Goal: Information Seeking & Learning: Compare options

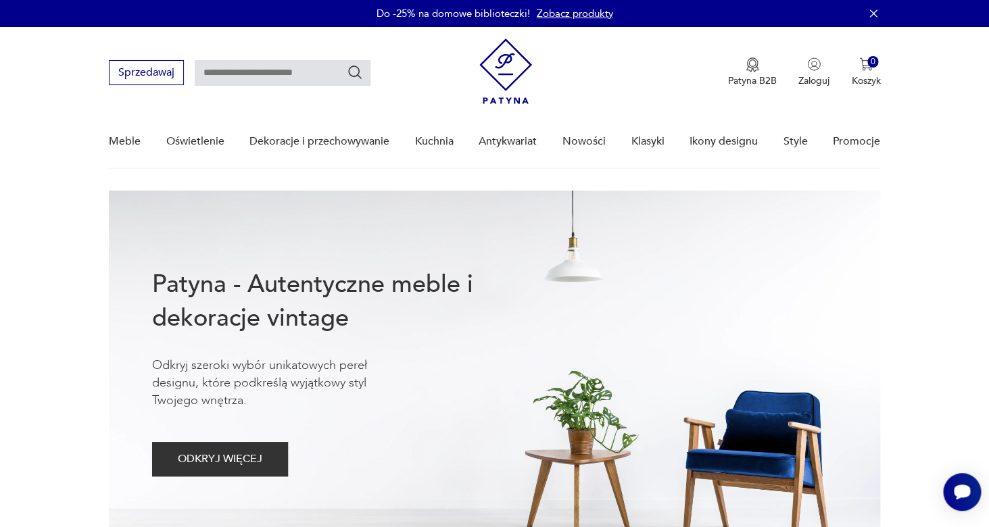
click at [216, 78] on input "text" at bounding box center [283, 73] width 176 height 26
type input "********"
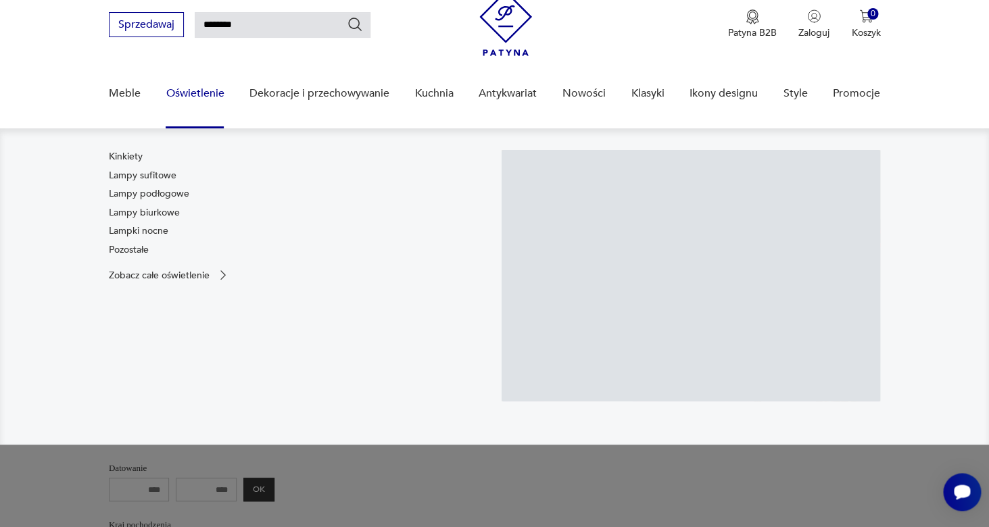
scroll to position [49, 0]
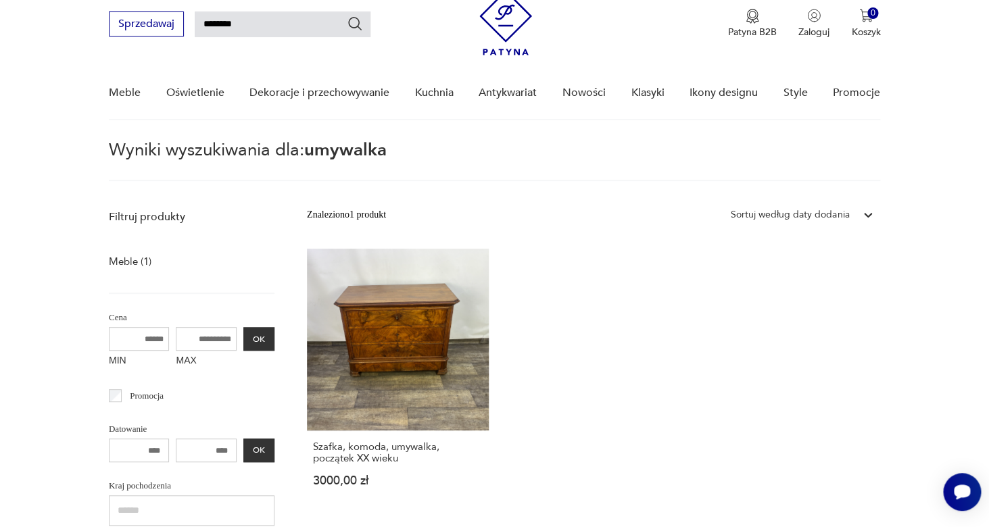
click at [260, 23] on input "********" at bounding box center [283, 24] width 176 height 26
type input "******"
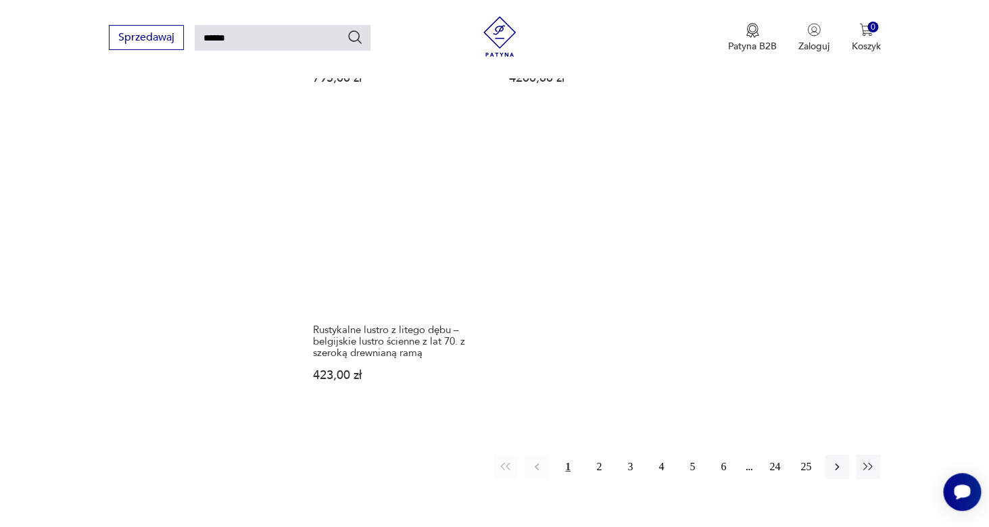
scroll to position [1632, 0]
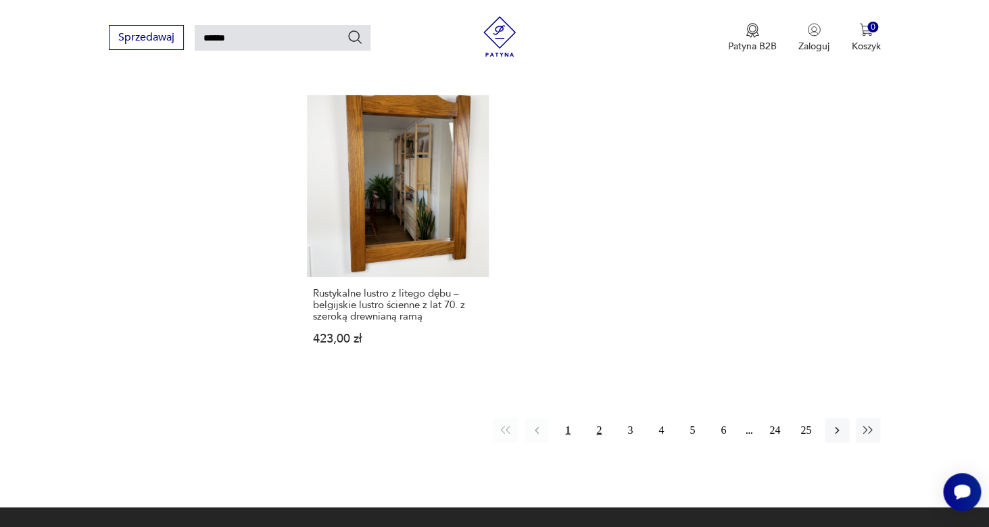
click at [601, 423] on button "2" at bounding box center [598, 430] width 24 height 24
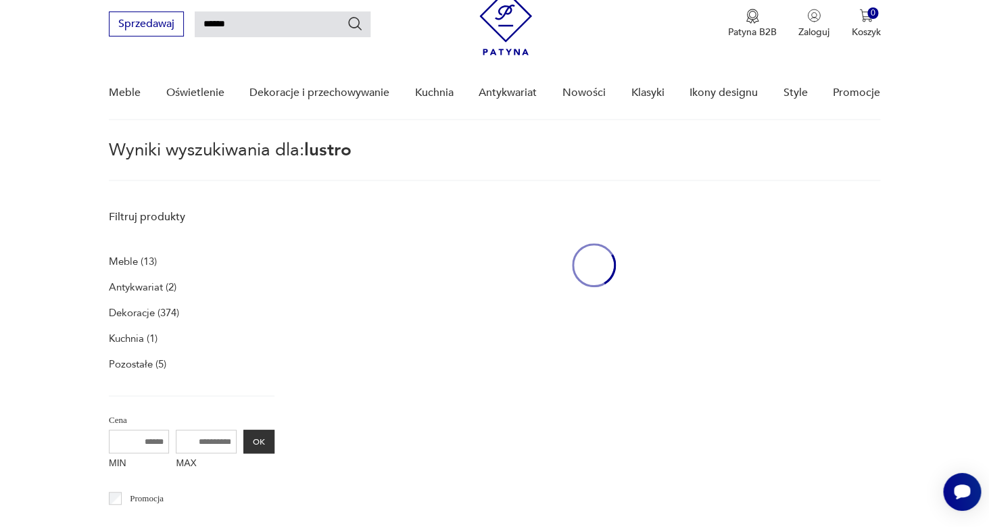
scroll to position [49, 0]
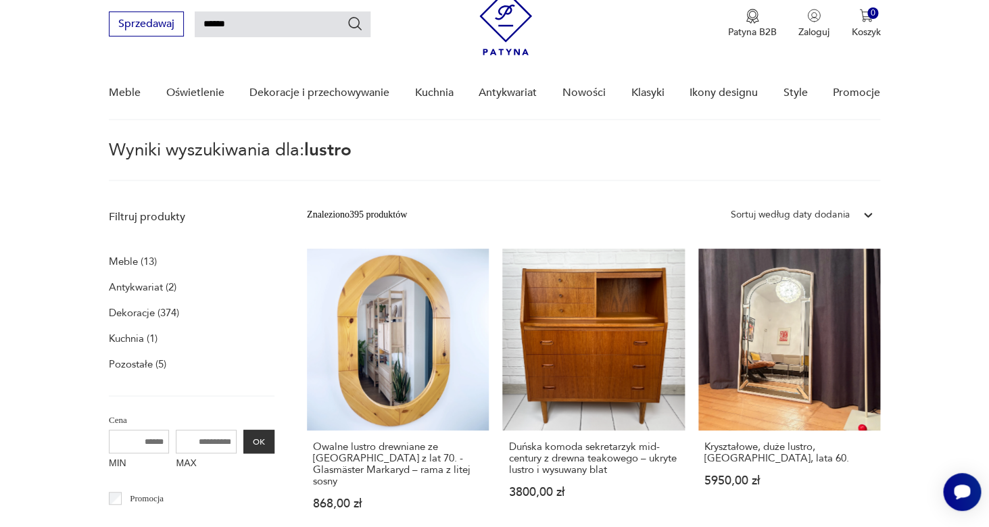
click at [808, 215] on div "Sortuj według daty dodania" at bounding box center [789, 214] width 118 height 15
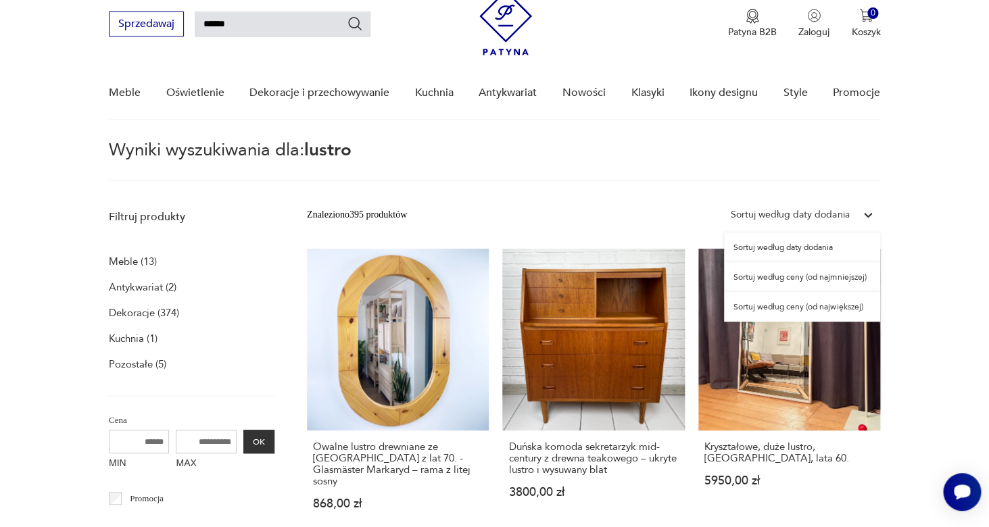
click at [798, 278] on div "Sortuj według ceny (od najmniejszej)" at bounding box center [802, 277] width 156 height 30
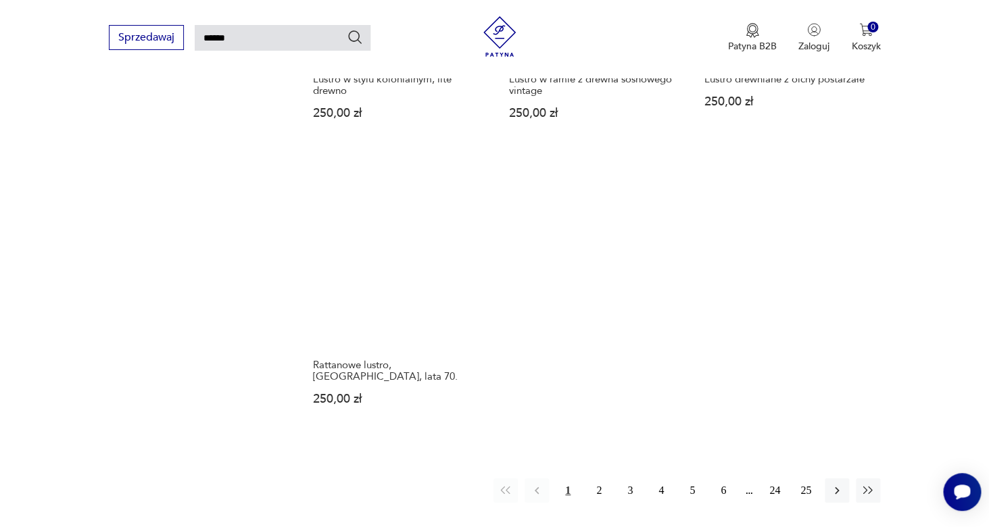
scroll to position [1632, 0]
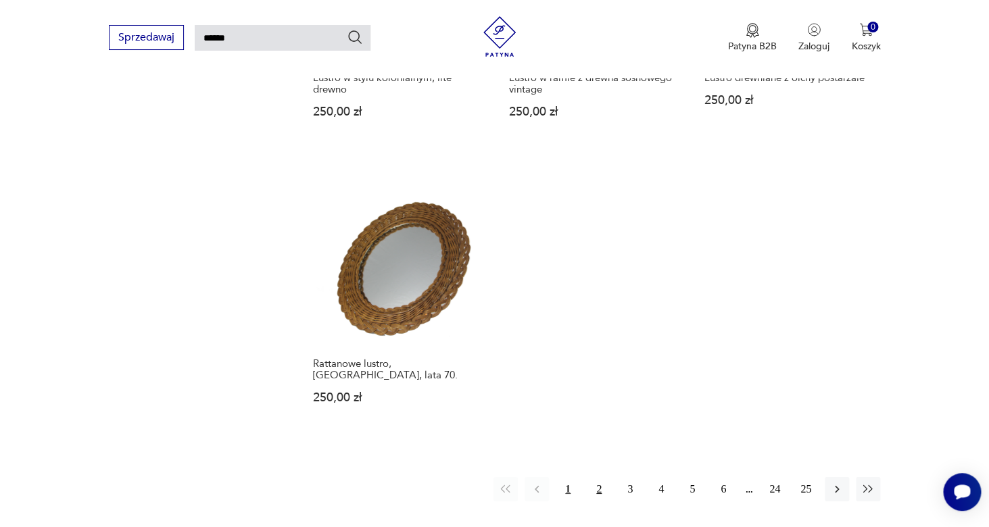
click at [595, 477] on button "2" at bounding box center [598, 489] width 24 height 24
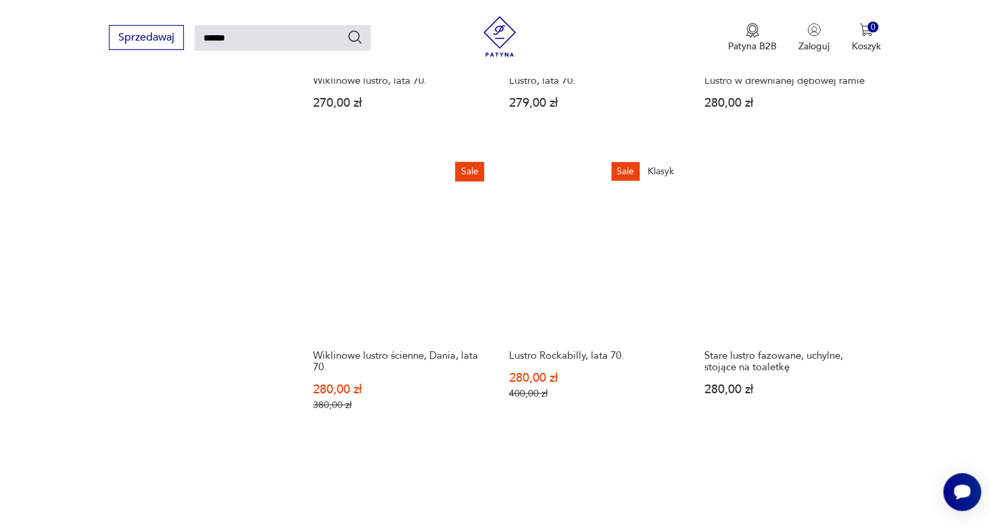
scroll to position [1022, 0]
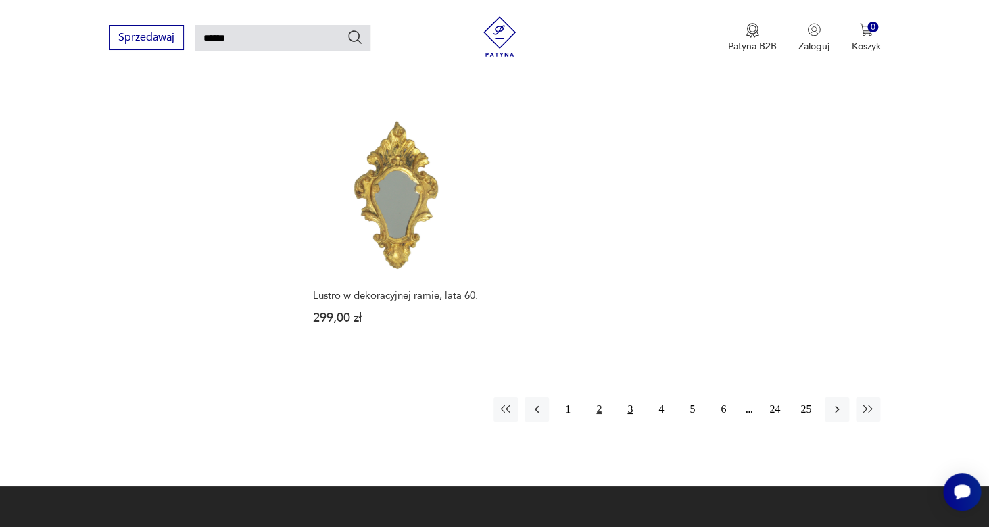
click at [627, 410] on button "3" at bounding box center [630, 409] width 24 height 24
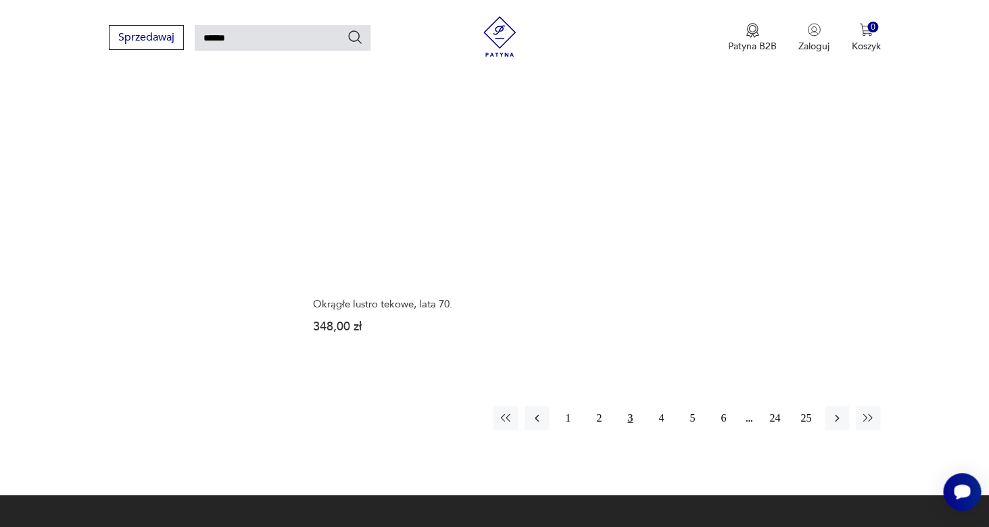
scroll to position [1628, 0]
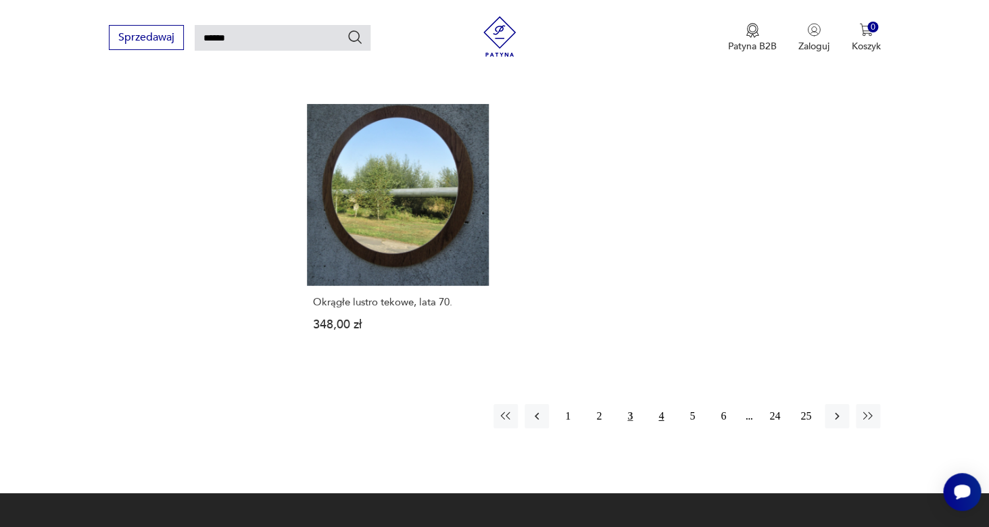
click at [663, 404] on button "4" at bounding box center [661, 416] width 24 height 24
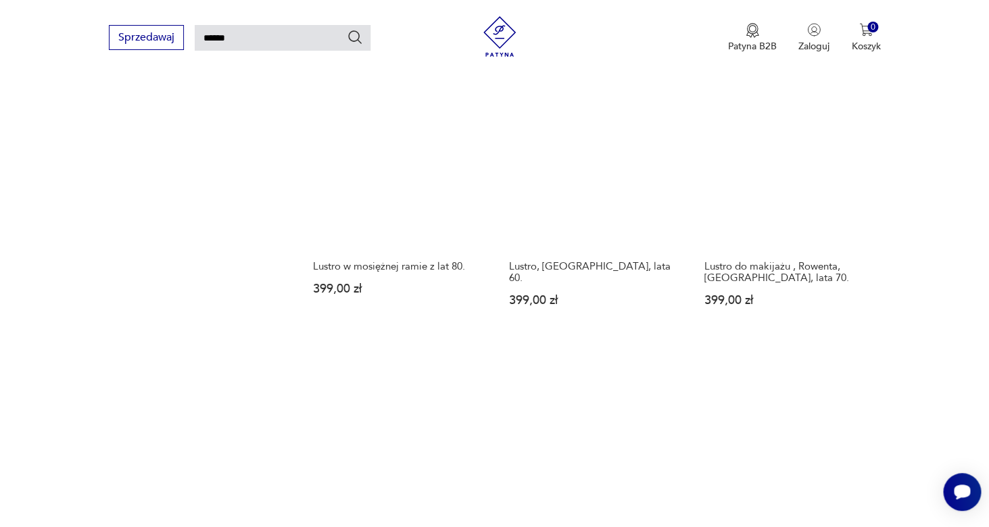
scroll to position [1529, 0]
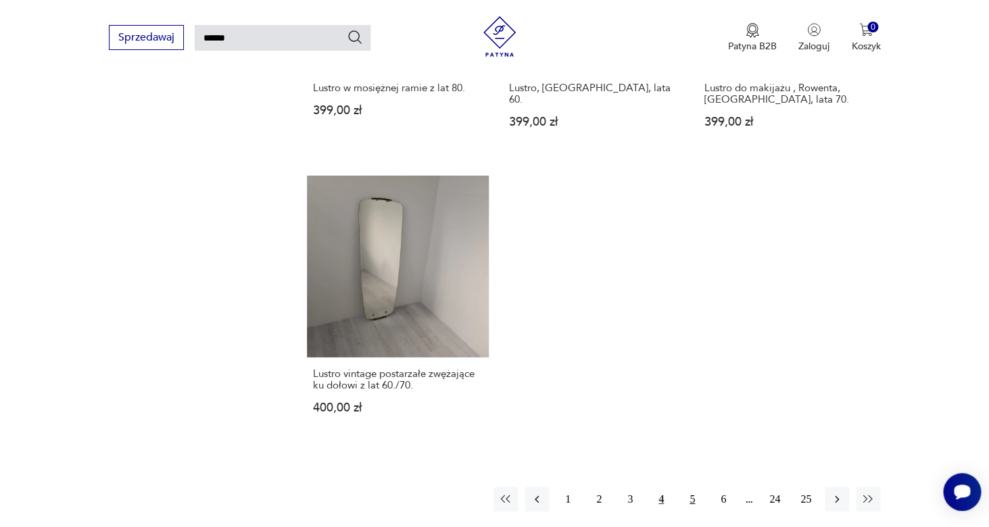
click at [693, 500] on button "5" at bounding box center [692, 499] width 24 height 24
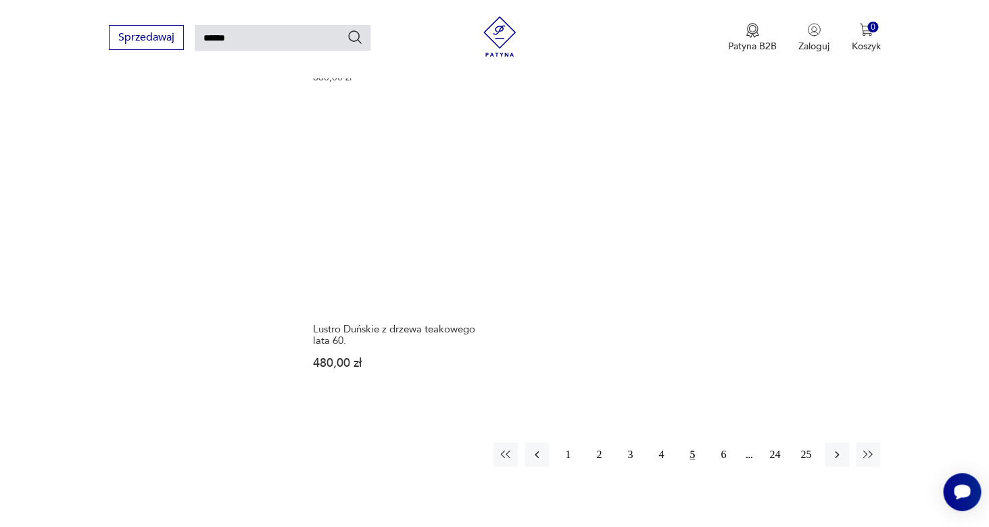
scroll to position [1603, 0]
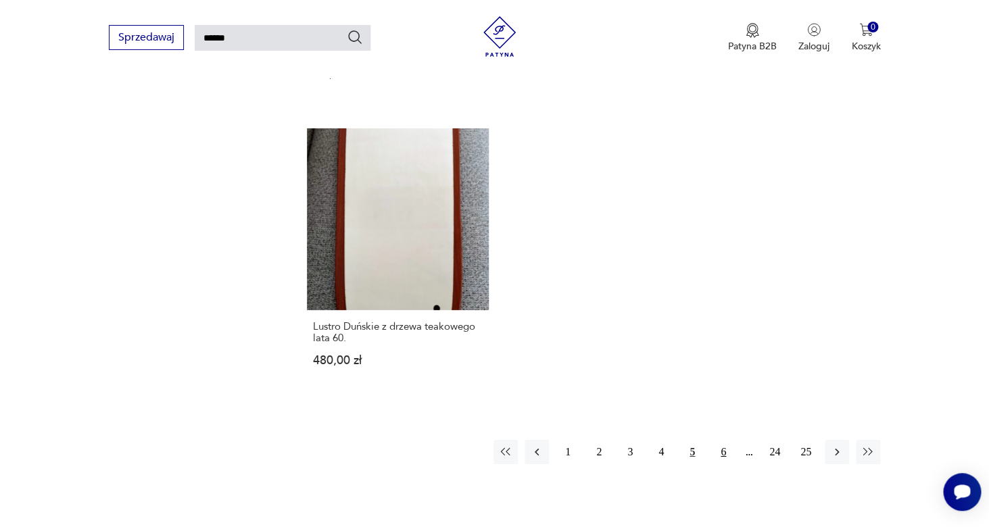
click at [720, 451] on button "6" at bounding box center [723, 452] width 24 height 24
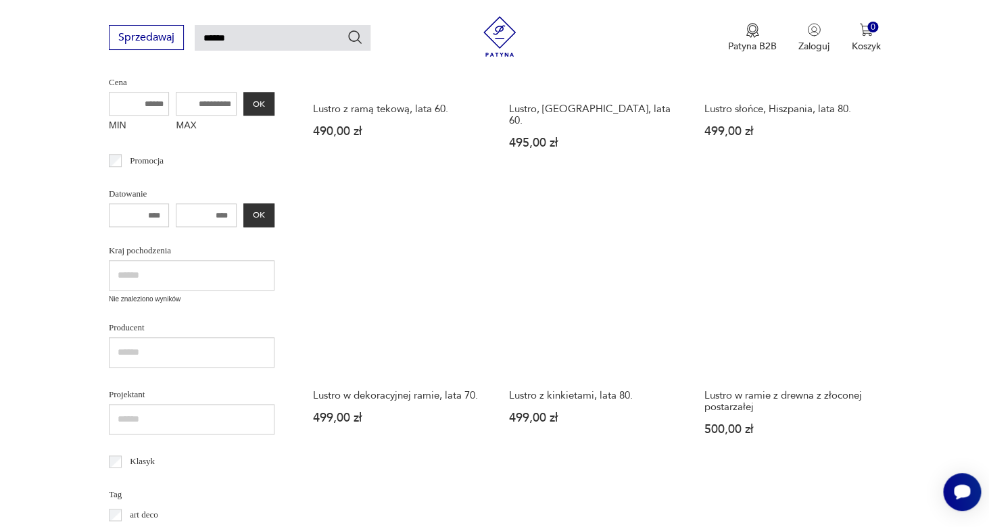
scroll to position [388, 0]
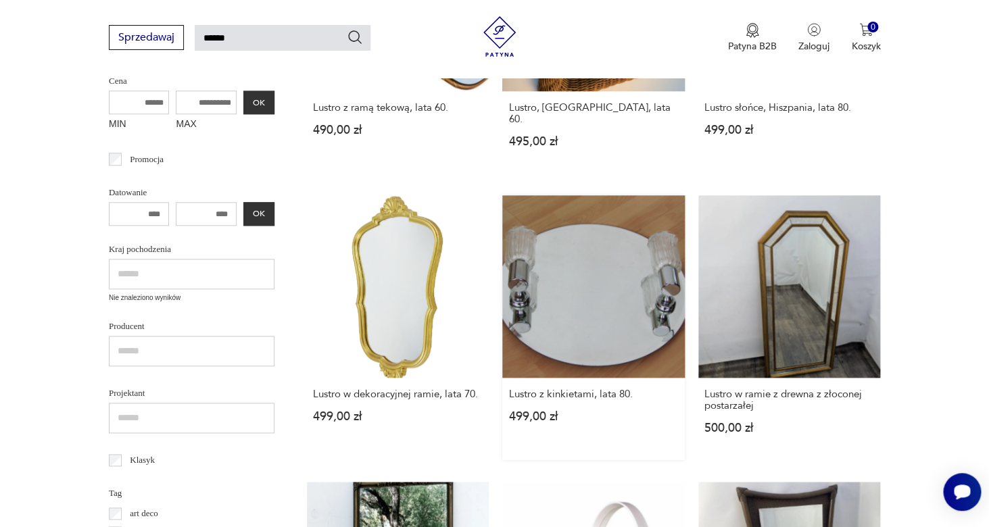
click at [614, 253] on link "Lustro z kinkietami, lata 80. 499,00 zł" at bounding box center [593, 327] width 182 height 264
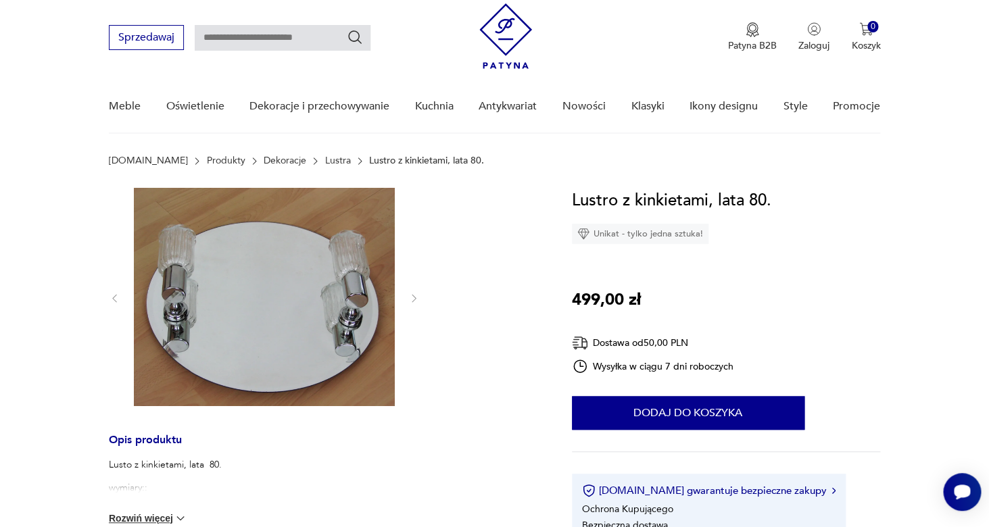
scroll to position [29, 0]
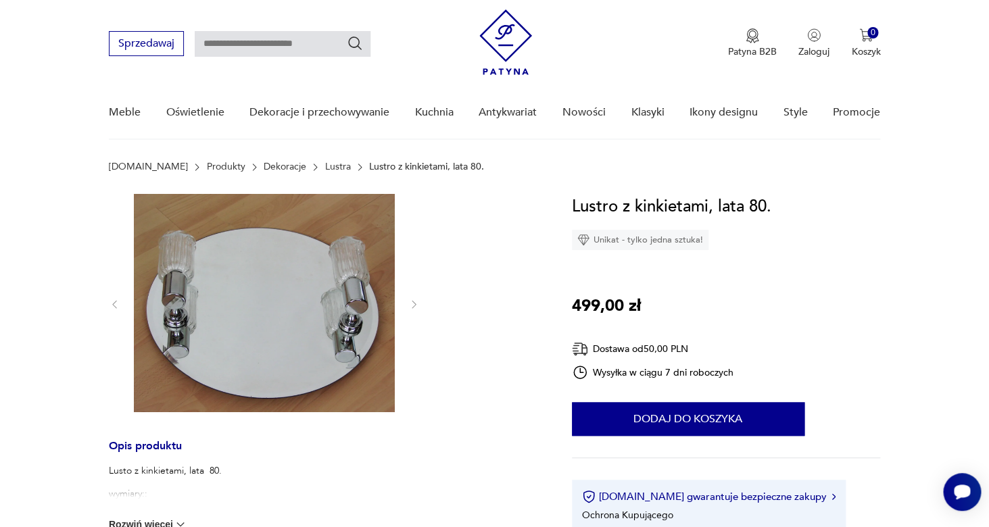
click at [245, 371] on img at bounding box center [264, 303] width 261 height 218
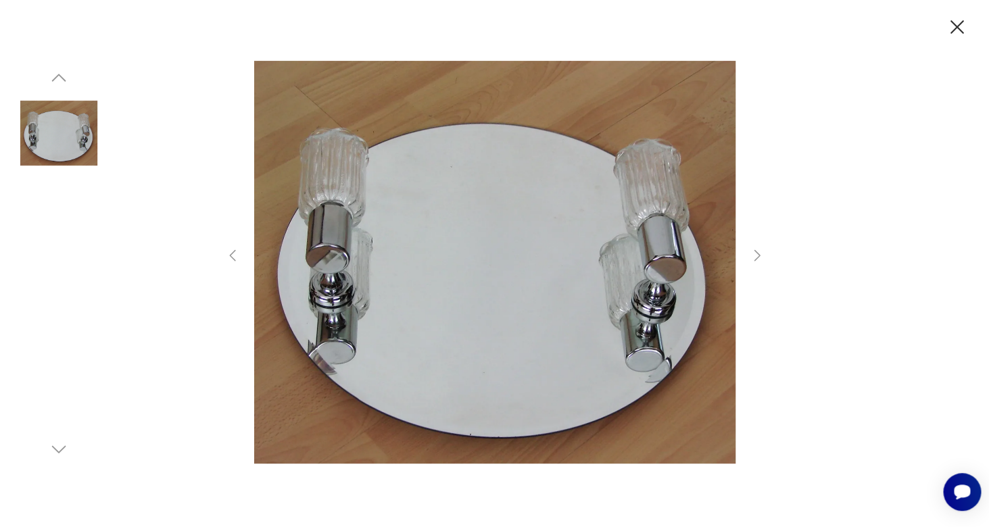
click at [948, 23] on icon "button" at bounding box center [957, 28] width 24 height 24
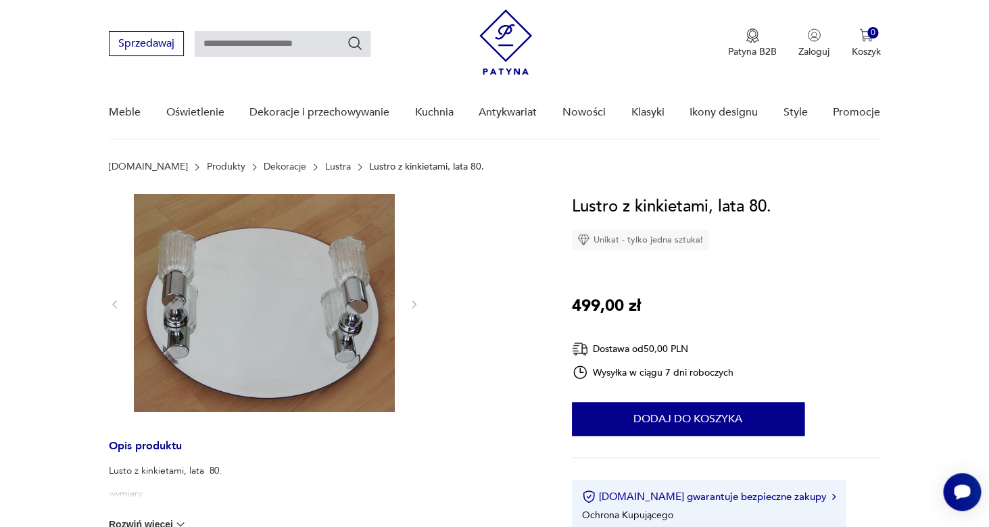
type input "******"
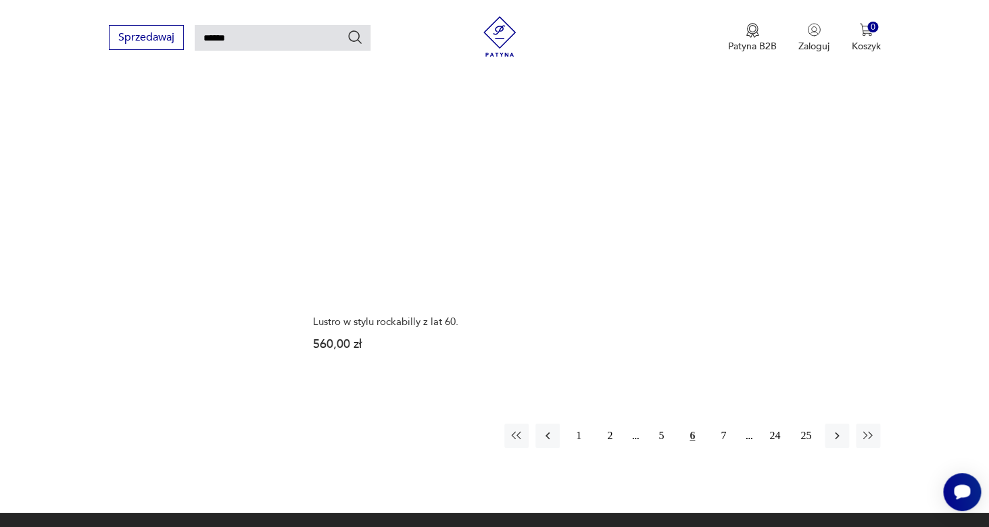
scroll to position [1647, 0]
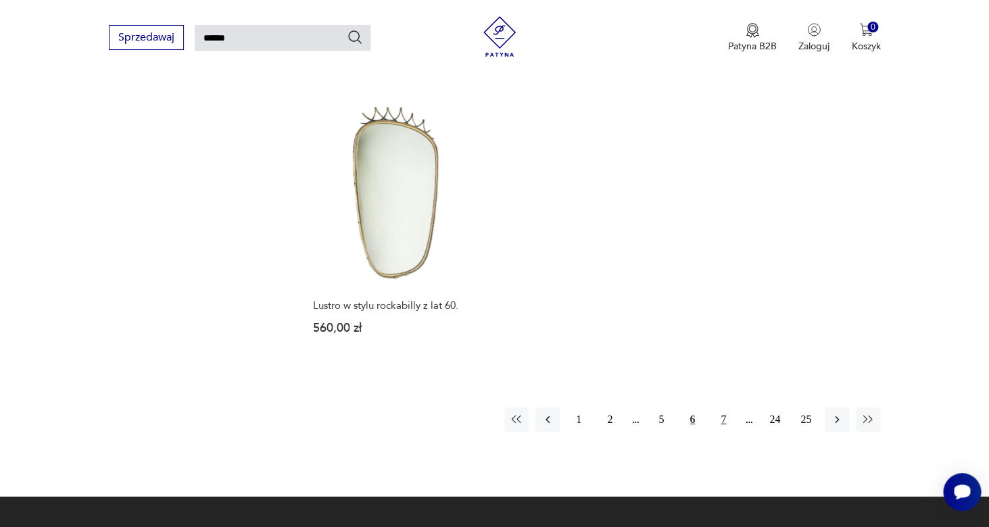
click at [728, 407] on button "7" at bounding box center [723, 419] width 24 height 24
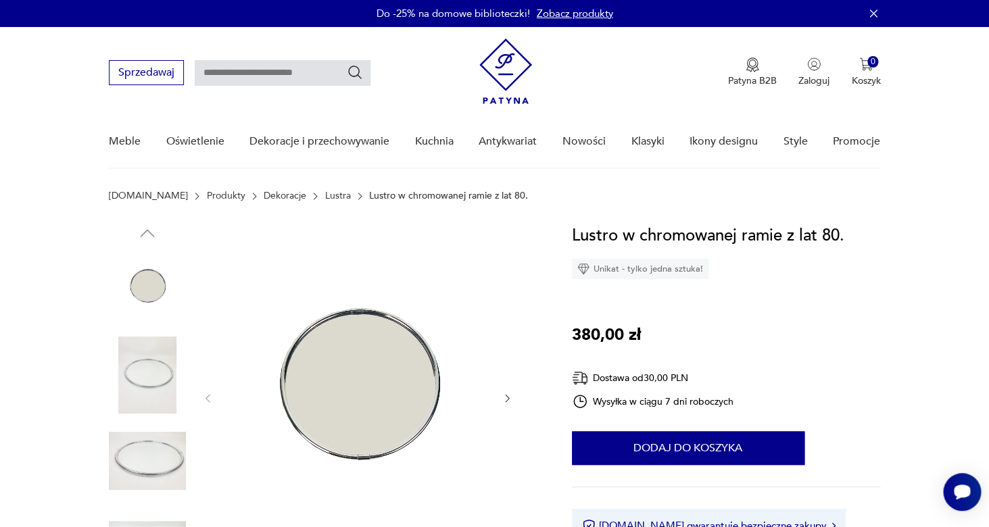
click at [156, 372] on img at bounding box center [147, 374] width 77 height 77
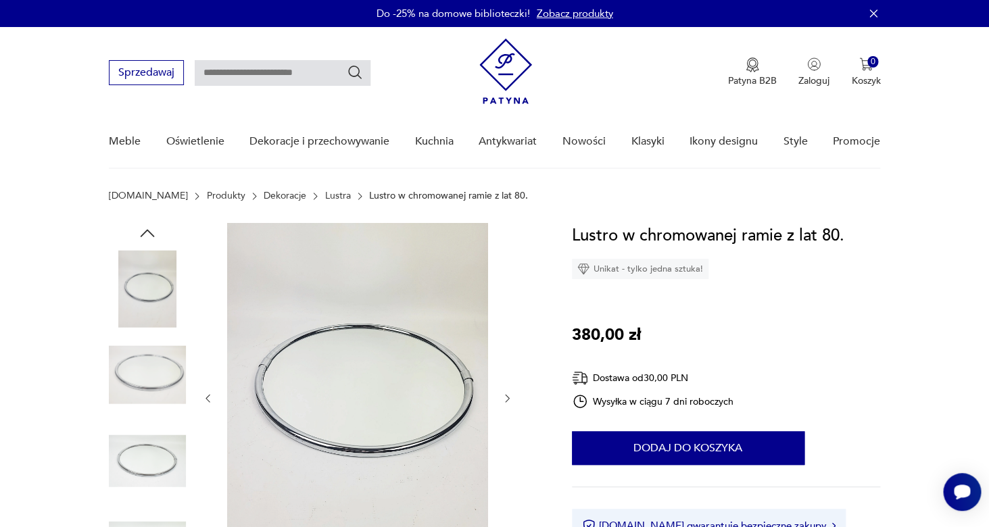
click at [148, 457] on img at bounding box center [147, 460] width 77 height 77
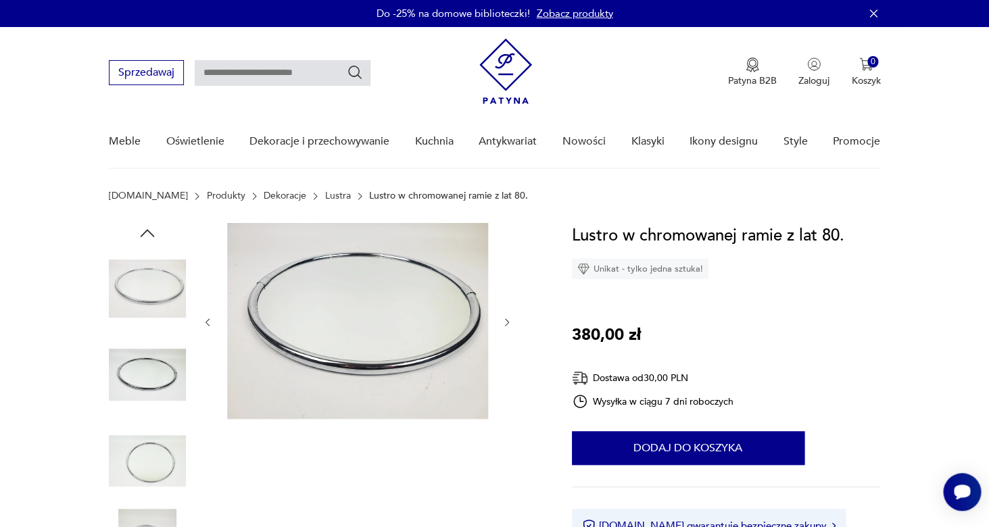
click at [148, 277] on img at bounding box center [147, 288] width 77 height 77
